Goal: Information Seeking & Learning: Learn about a topic

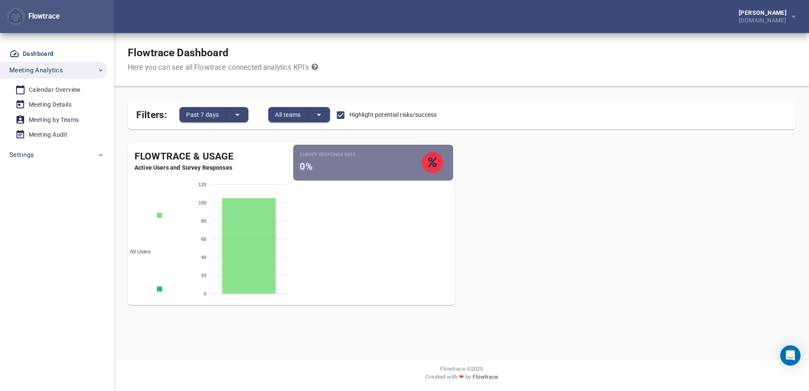
click at [99, 70] on icon "button" at bounding box center [100, 70] width 3 height 2
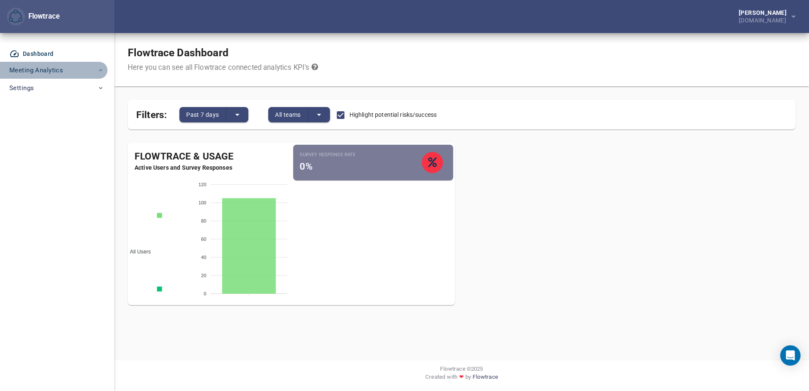
click at [99, 70] on icon "button" at bounding box center [100, 70] width 7 height 7
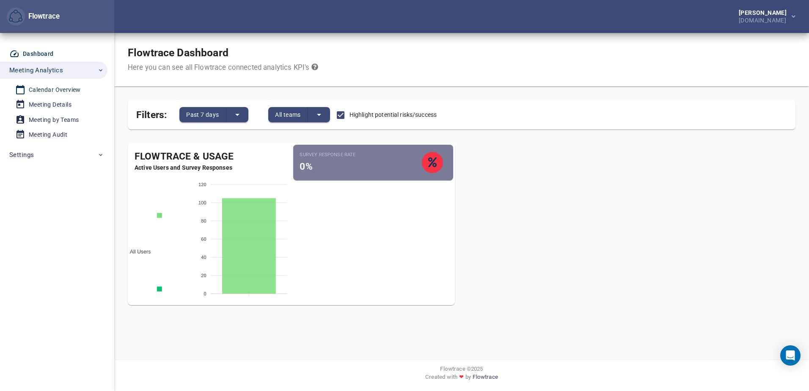
click at [58, 92] on div "Calendar Overview" at bounding box center [55, 90] width 52 height 11
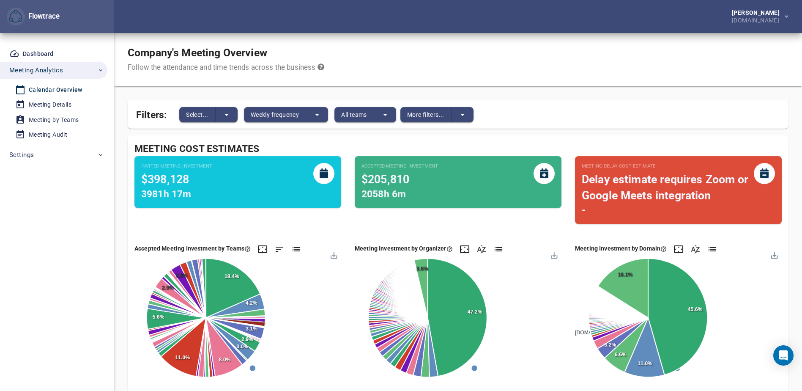
click at [52, 253] on div "Dashboard Meeting Analytics Calendar Overview Meeting Details Meeting by Teams …" at bounding box center [57, 212] width 114 height 358
click at [47, 89] on div "Calendar Overview" at bounding box center [56, 90] width 54 height 11
click at [59, 101] on div "Meeting Details" at bounding box center [50, 104] width 43 height 11
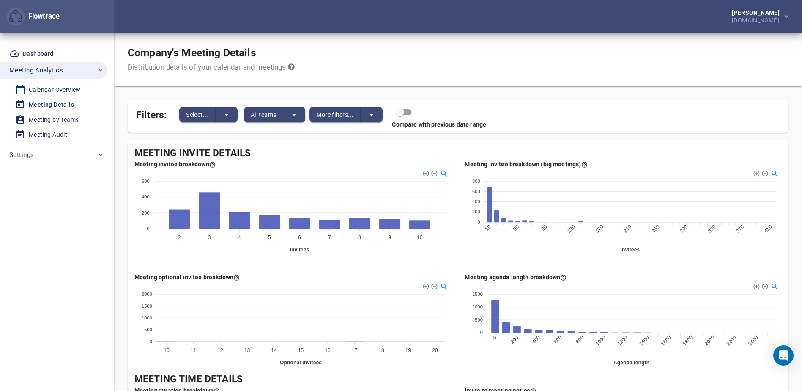
click at [70, 88] on div "Calendar Overview" at bounding box center [55, 90] width 52 height 11
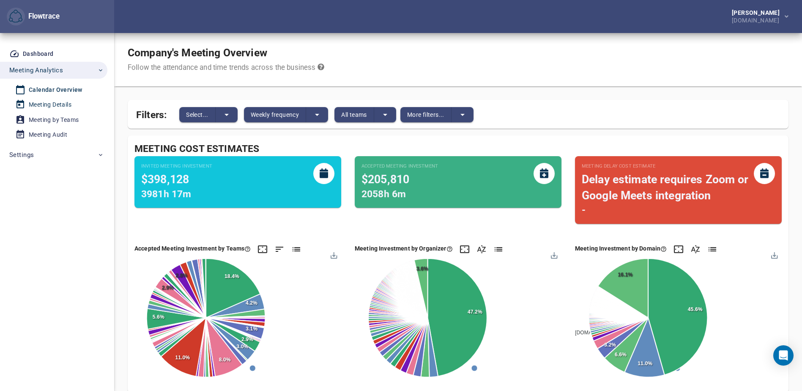
click at [60, 103] on div "Meeting Details" at bounding box center [50, 104] width 43 height 11
